Goal: Book appointment/travel/reservation

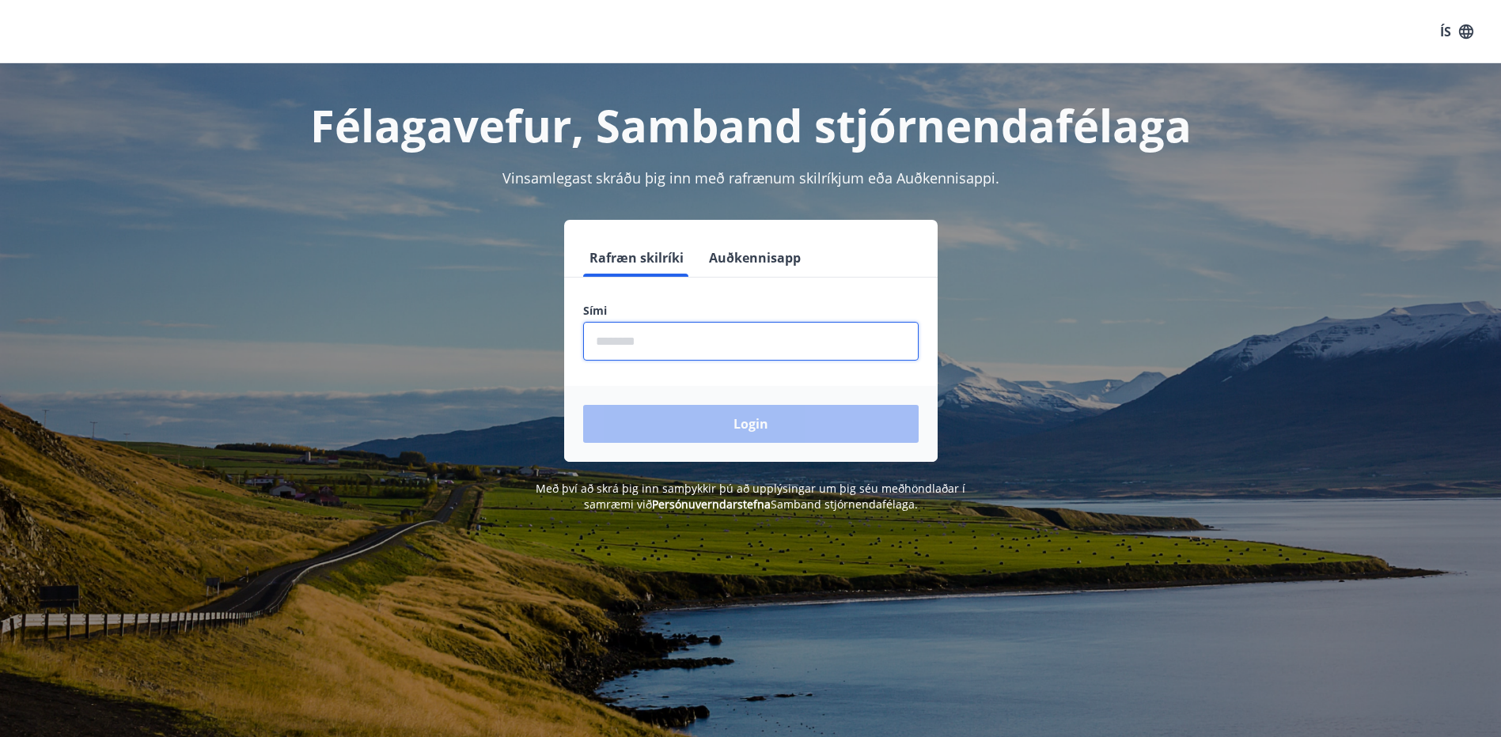
click at [639, 347] on input "phone" at bounding box center [751, 341] width 336 height 39
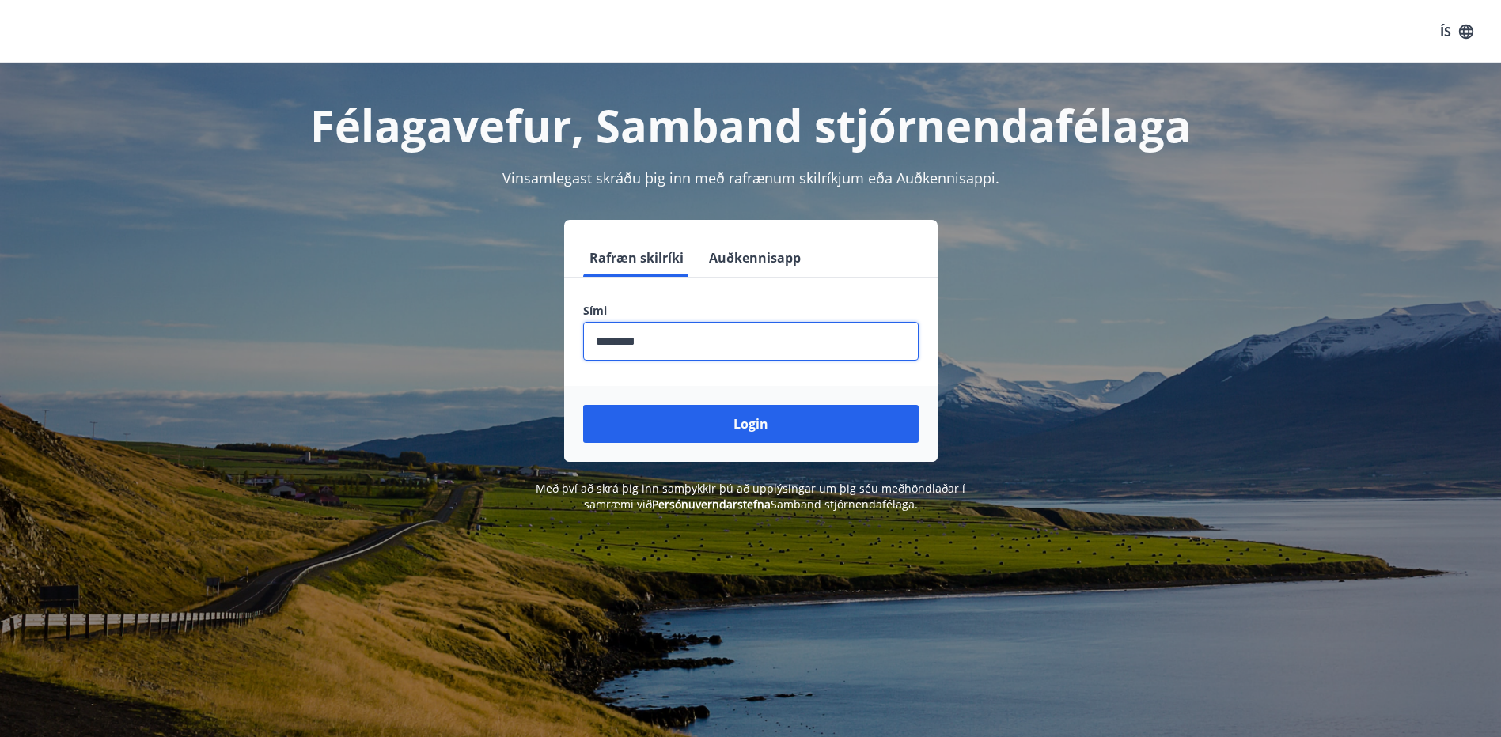
type input "********"
click at [583, 405] on button "Login" at bounding box center [751, 424] width 336 height 38
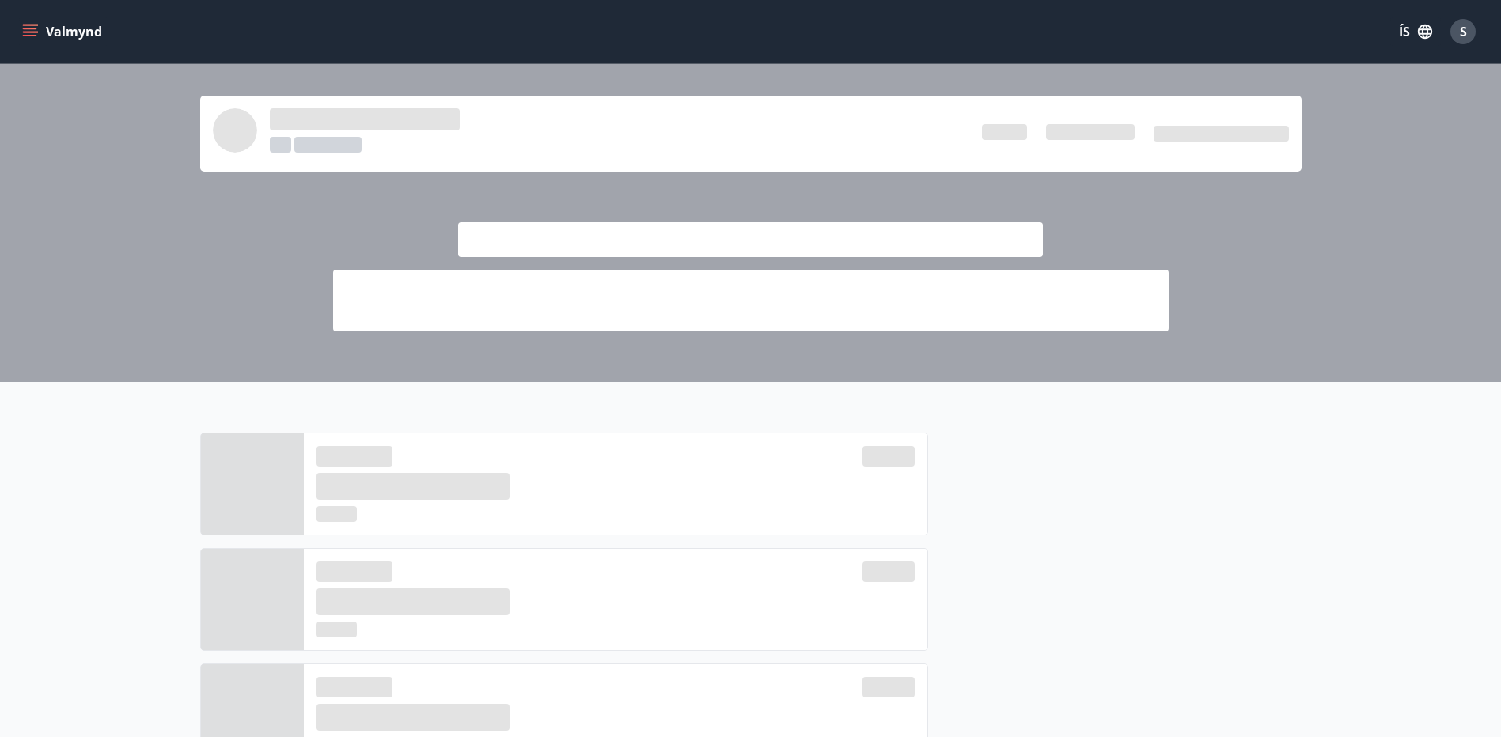
click at [26, 28] on icon "menu" at bounding box center [30, 29] width 14 height 2
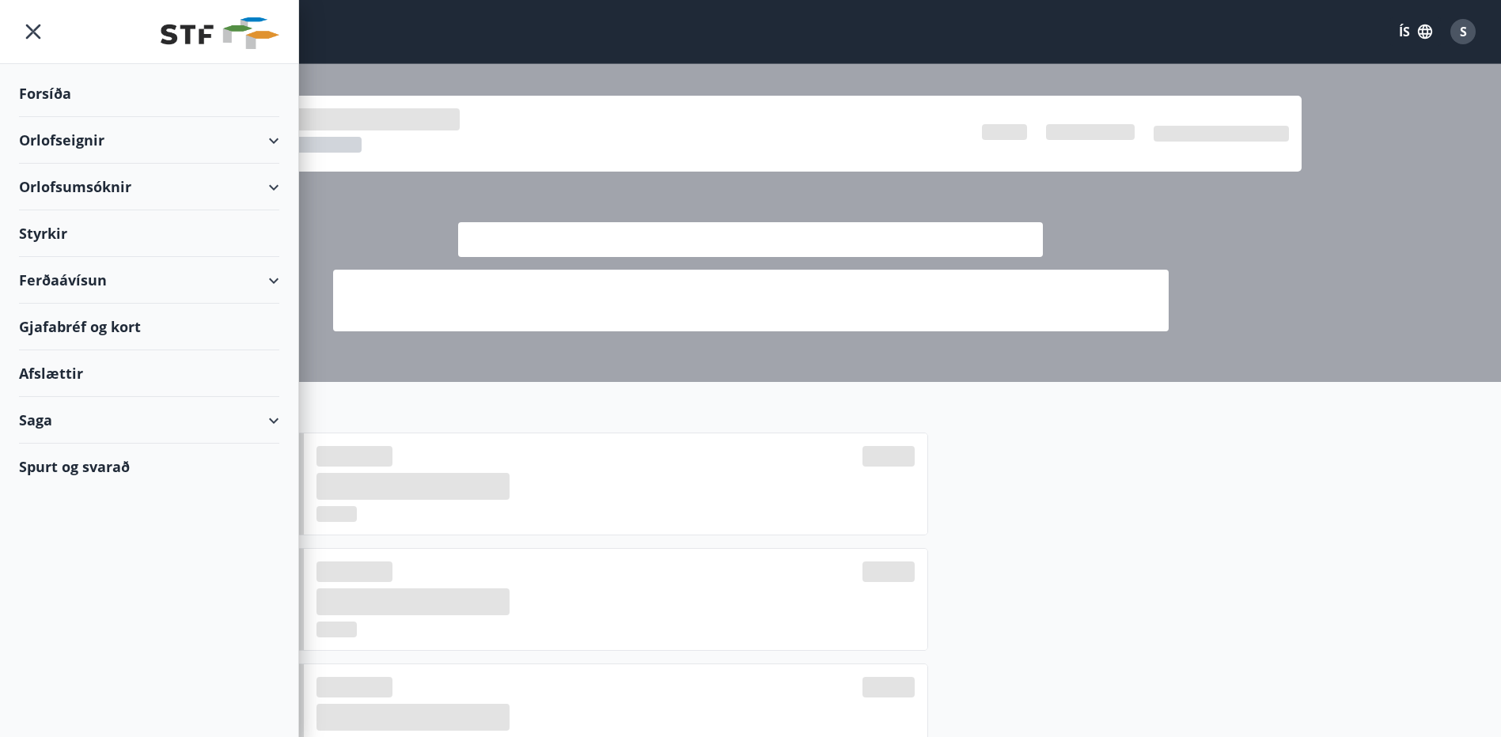
click at [270, 138] on div "Orlofseignir" at bounding box center [149, 140] width 260 height 47
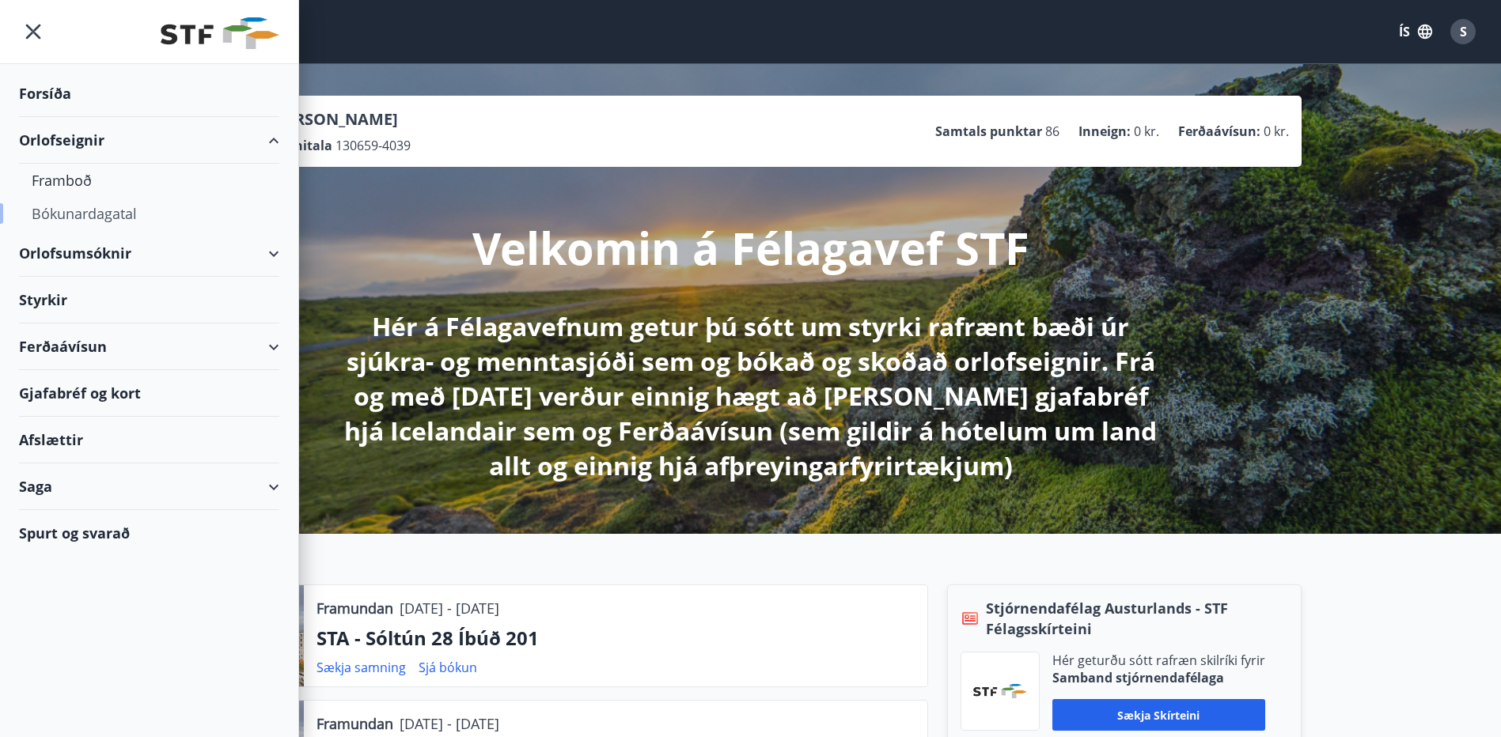
click at [79, 210] on div "Bókunardagatal" at bounding box center [149, 213] width 235 height 33
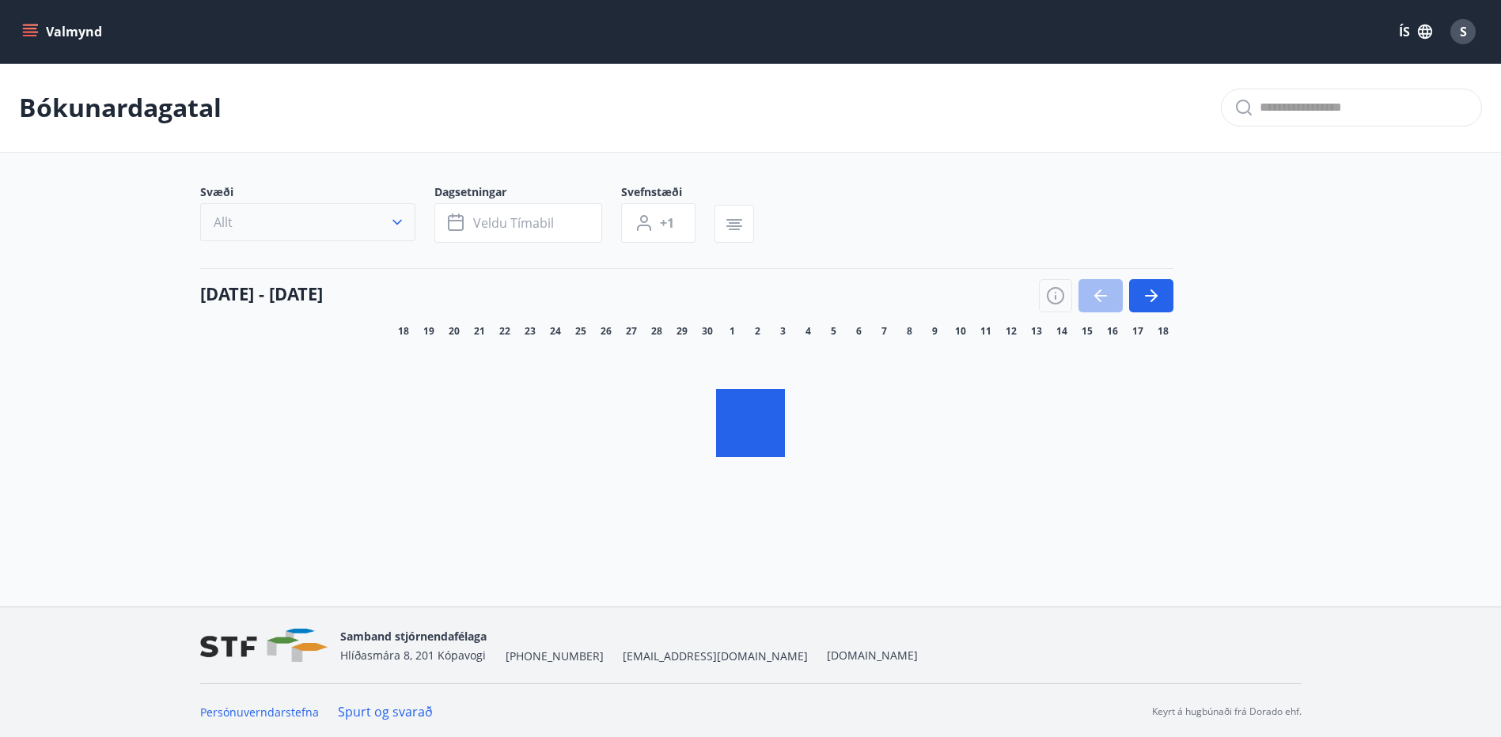
click at [402, 223] on icon "button" at bounding box center [397, 222] width 16 height 16
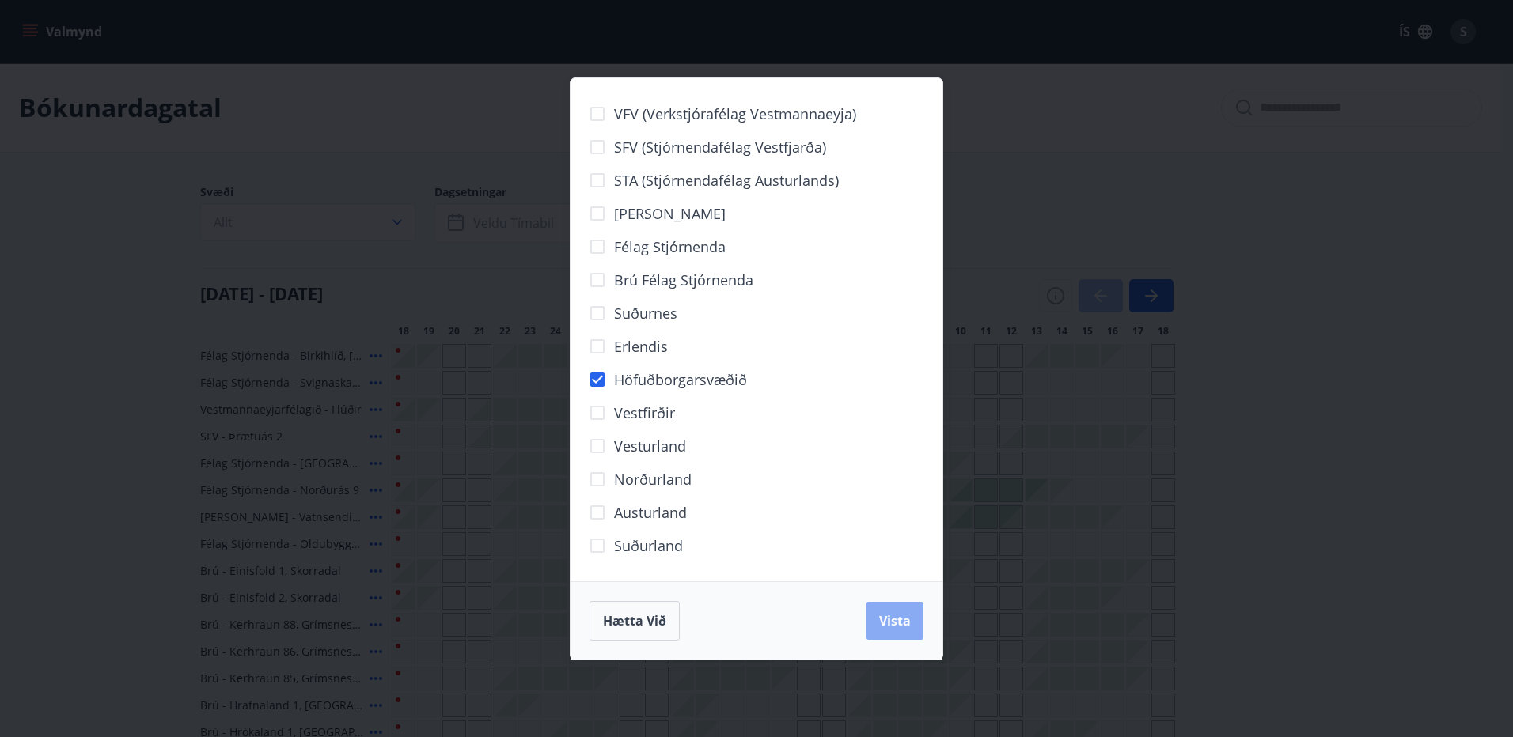
drag, startPoint x: 894, startPoint y: 627, endPoint x: 363, endPoint y: 228, distance: 664.0
click at [894, 626] on span "Vista" at bounding box center [895, 620] width 32 height 17
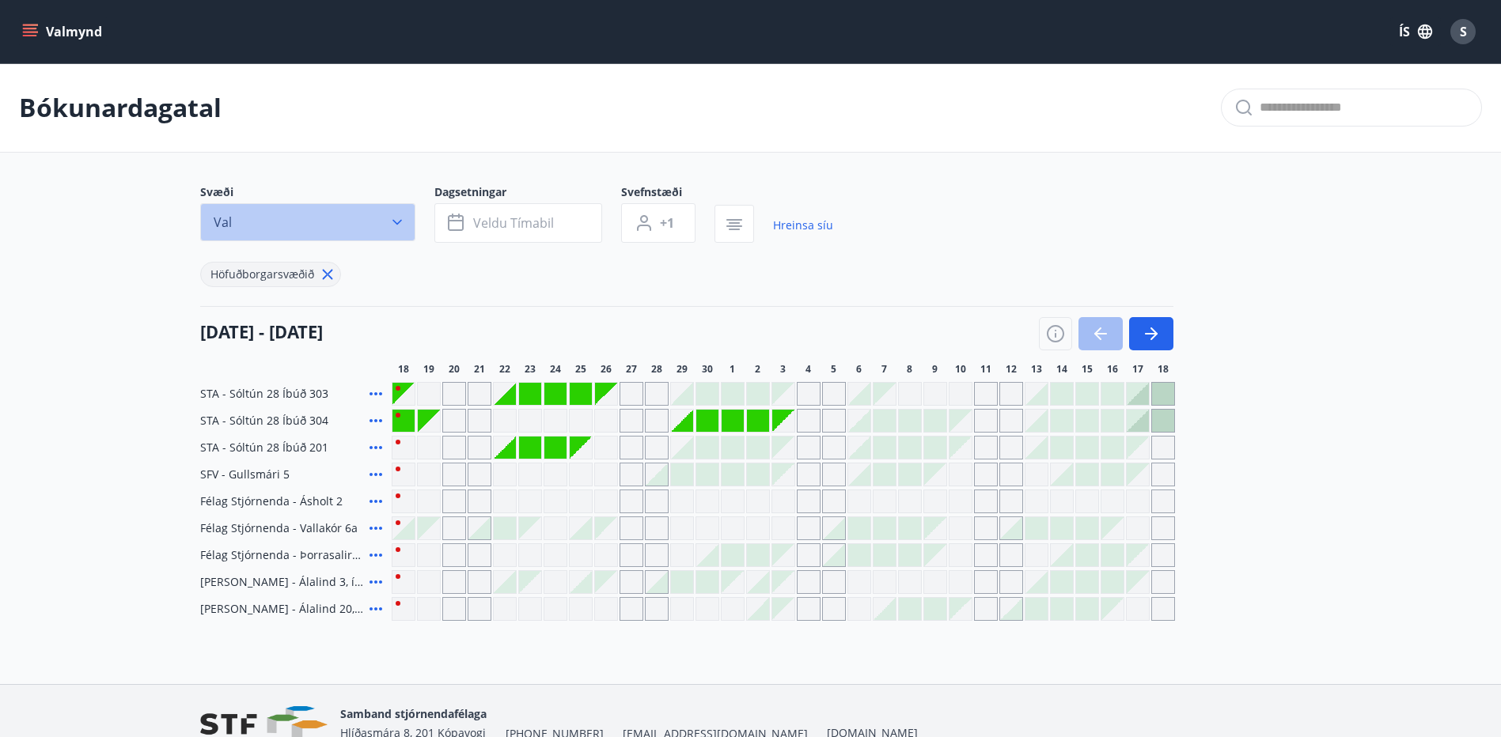
click at [396, 220] on icon "button" at bounding box center [397, 222] width 16 height 16
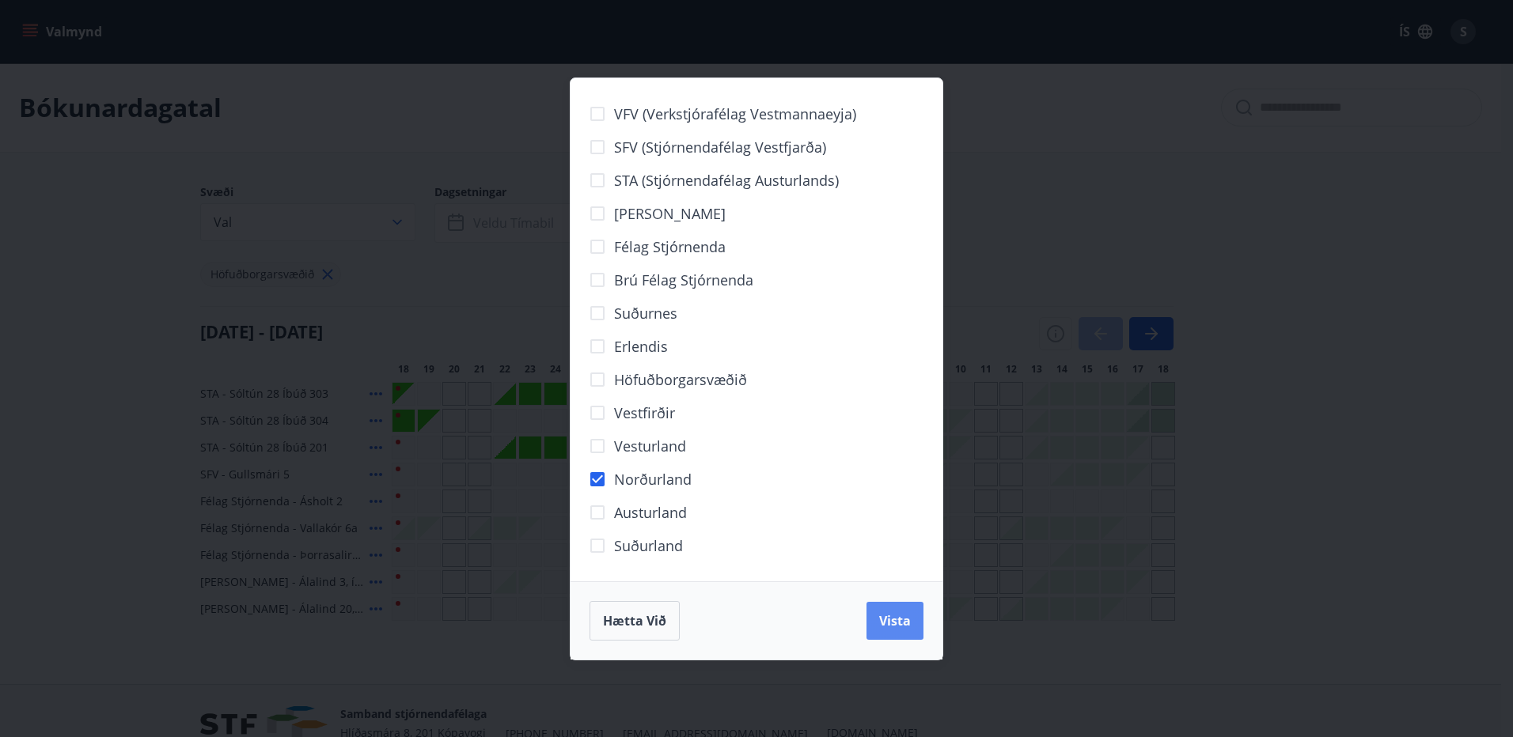
click at [888, 617] on span "Vista" at bounding box center [895, 620] width 32 height 17
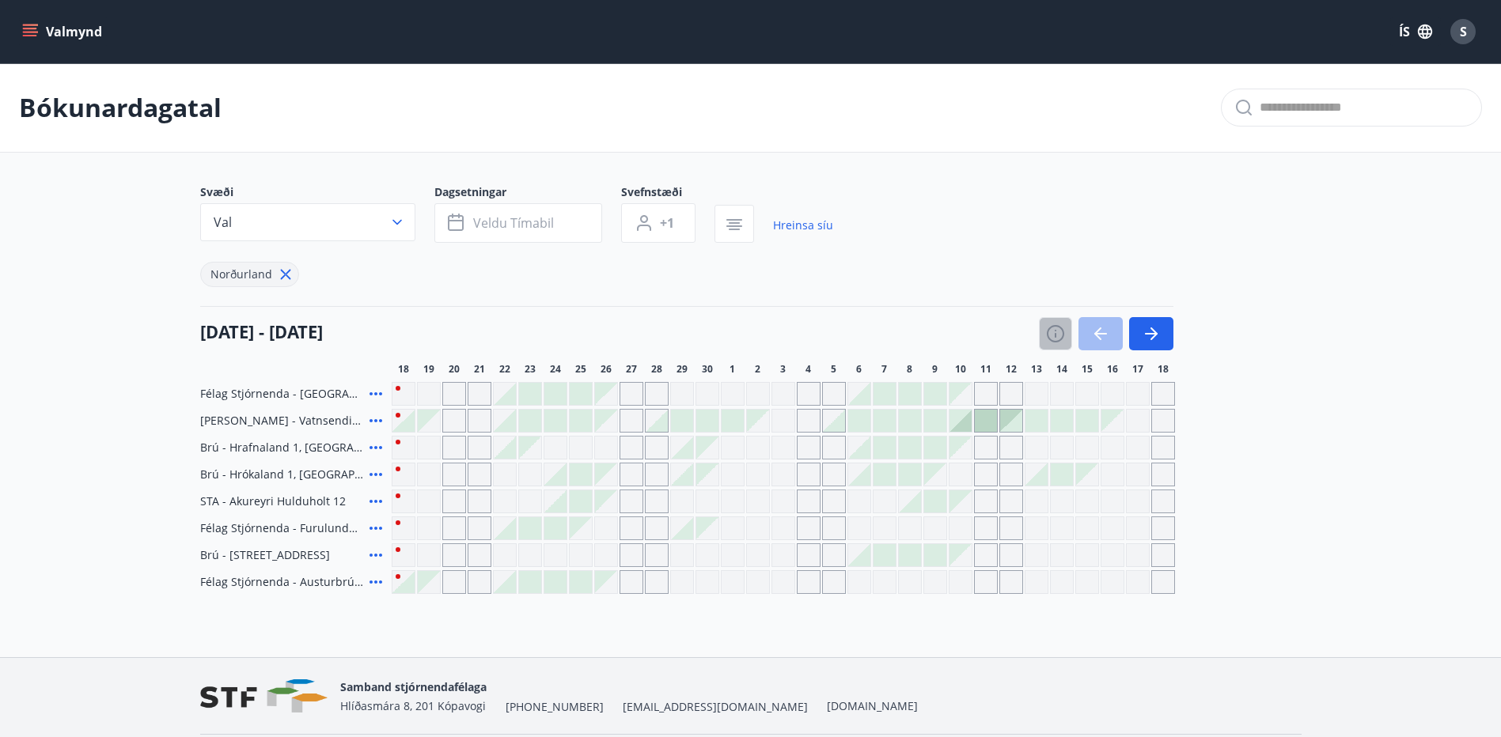
click at [1056, 332] on icon "button" at bounding box center [1055, 333] width 19 height 19
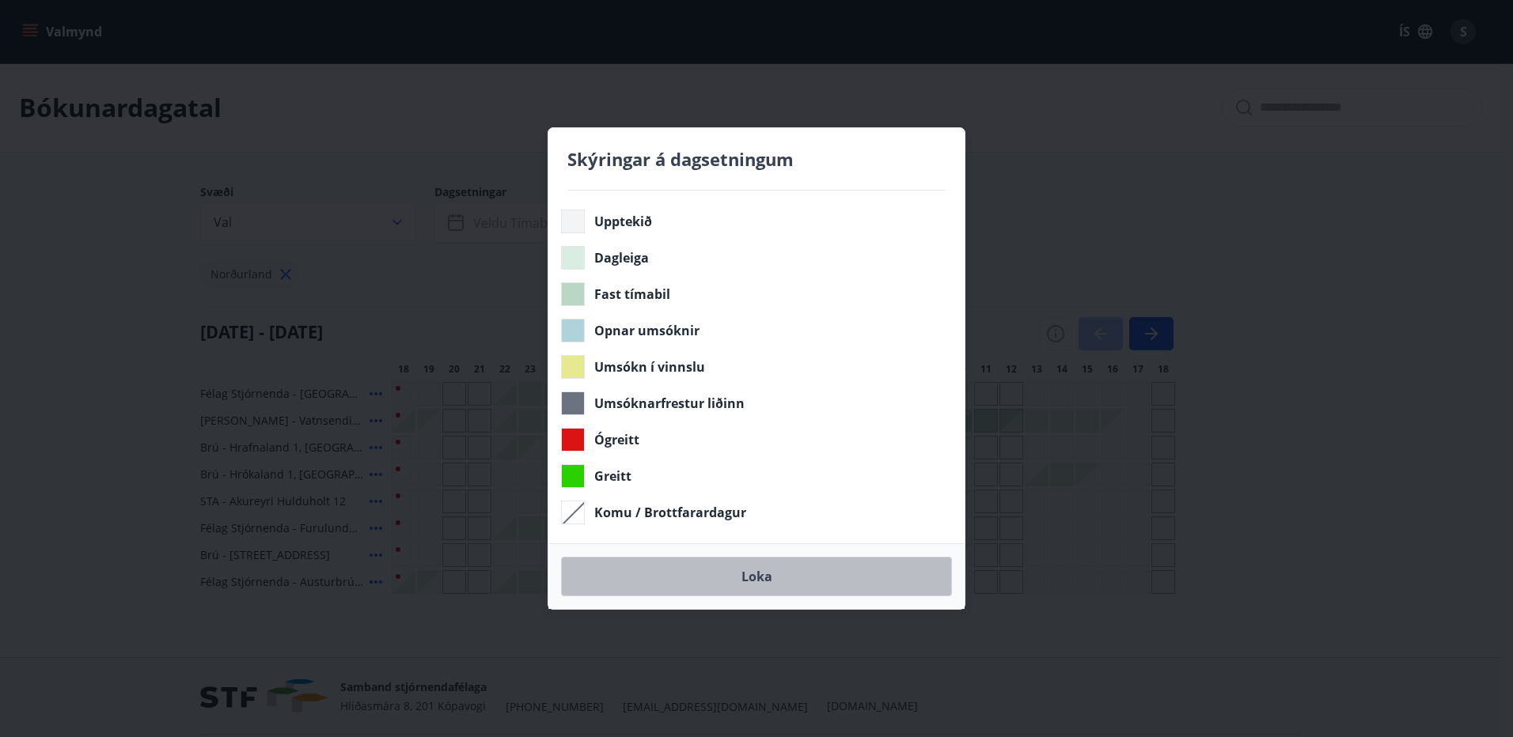
click at [771, 571] on button "Loka" at bounding box center [756, 577] width 391 height 40
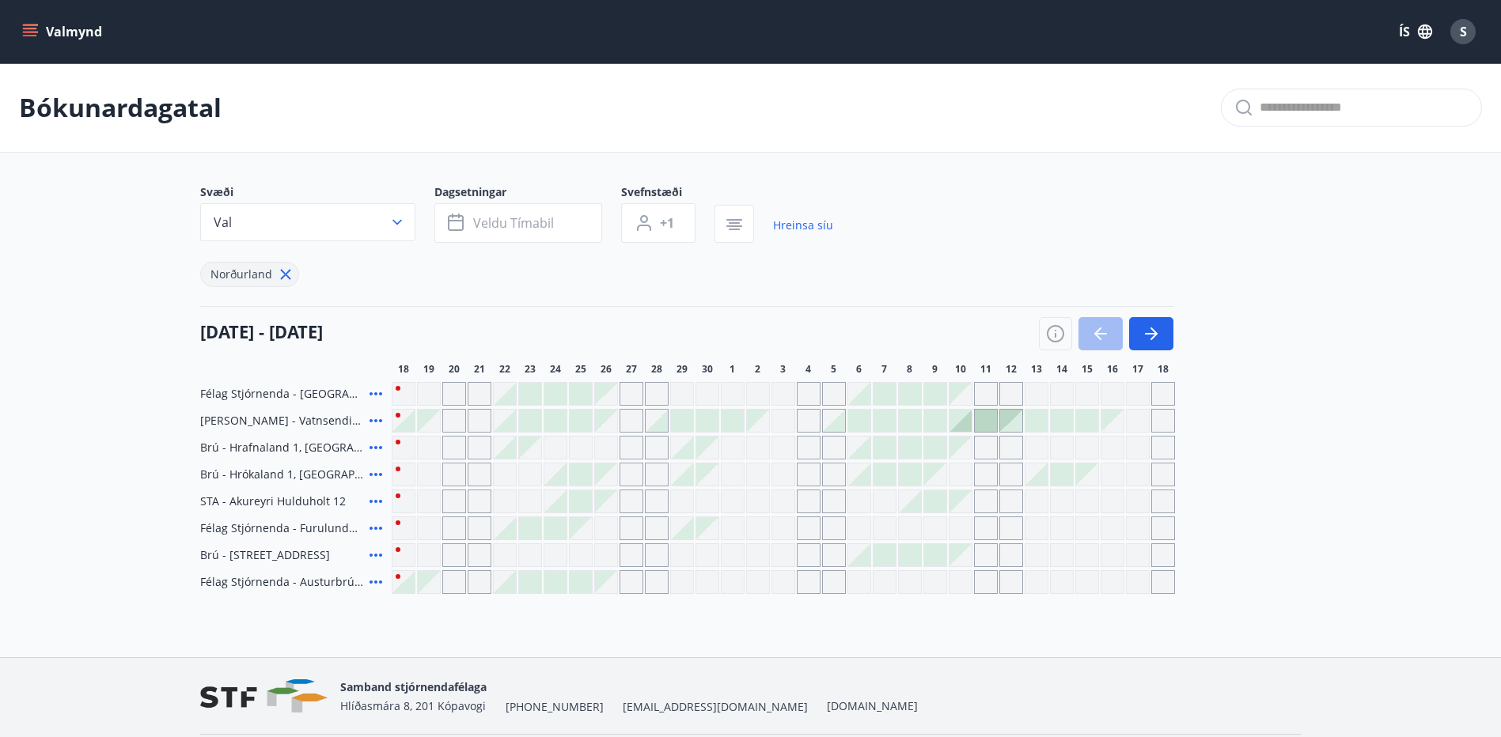
click at [1039, 317] on button "button" at bounding box center [1055, 333] width 33 height 33
